Goal: Find specific page/section: Find specific page/section

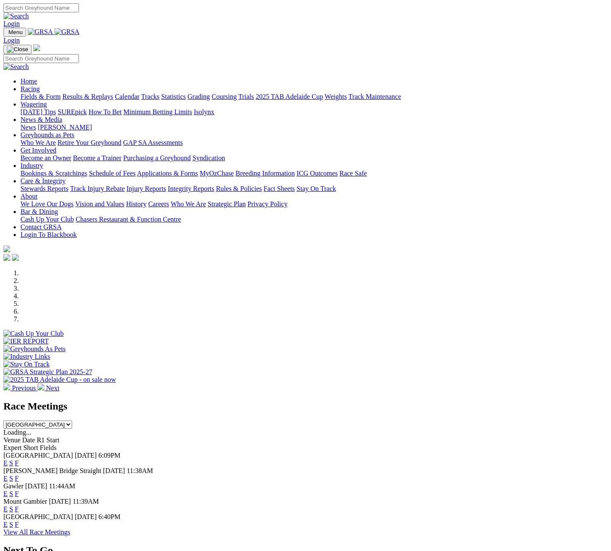
click at [40, 85] on link "Racing" at bounding box center [29, 88] width 19 height 7
click at [139, 93] on link "Calendar" at bounding box center [127, 96] width 25 height 7
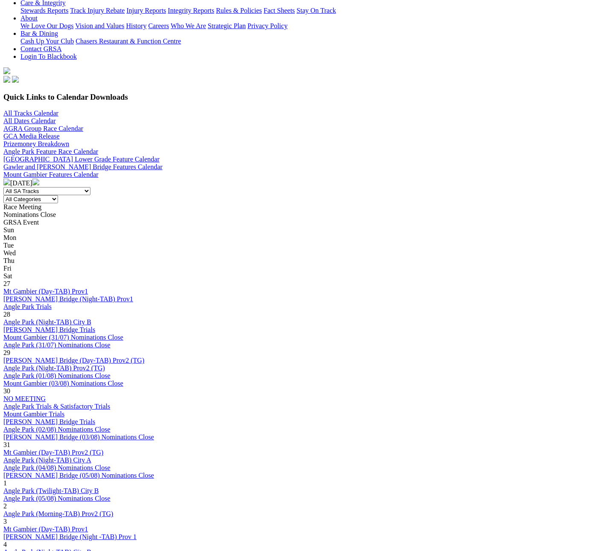
scroll to position [213, 0]
